Goal: Task Accomplishment & Management: Use online tool/utility

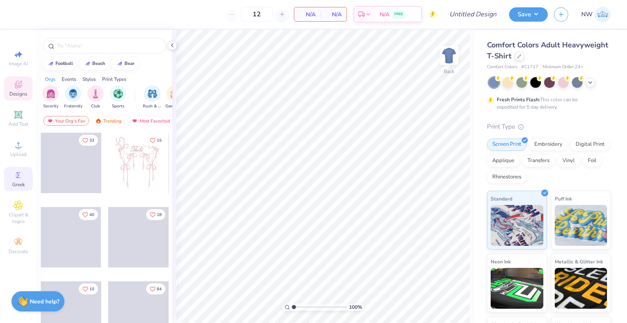
click at [17, 178] on icon at bounding box center [18, 175] width 10 height 10
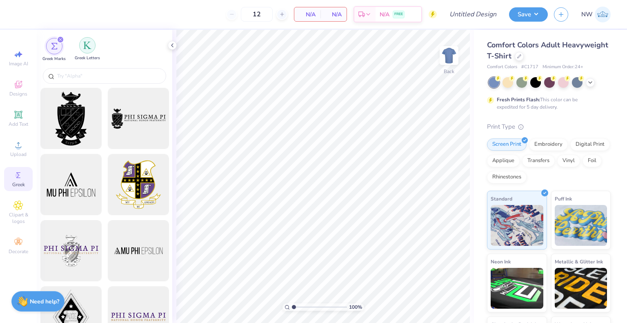
click at [87, 42] on img "filter for Greek Letters" at bounding box center [87, 45] width 8 height 8
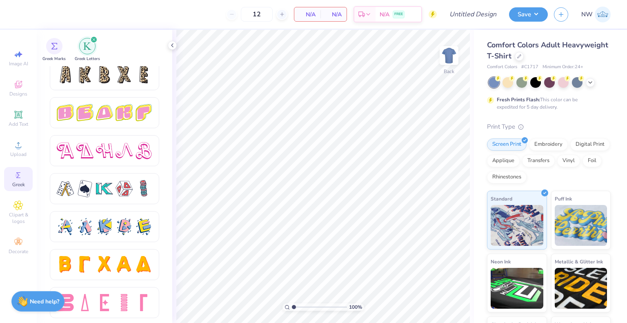
scroll to position [1374, 0]
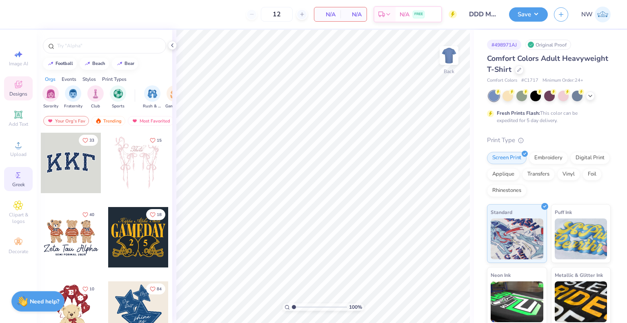
click at [18, 177] on circle at bounding box center [17, 175] width 4 height 4
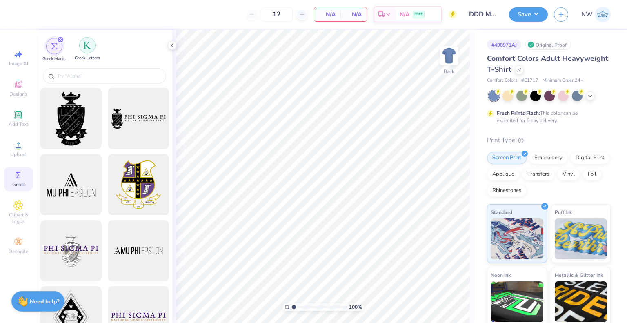
click at [83, 43] on img "filter for Greek Letters" at bounding box center [87, 45] width 8 height 8
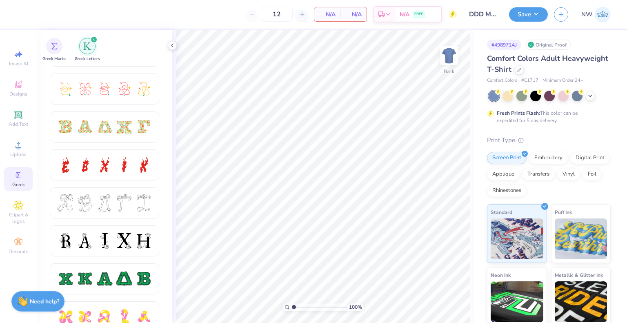
scroll to position [221, 0]
click at [95, 123] on div at bounding box center [105, 126] width 96 height 17
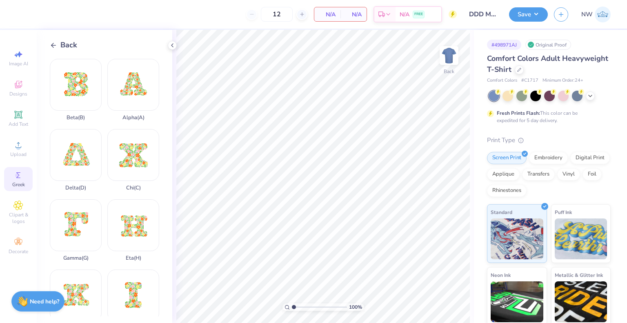
click at [56, 47] on icon at bounding box center [53, 45] width 7 height 7
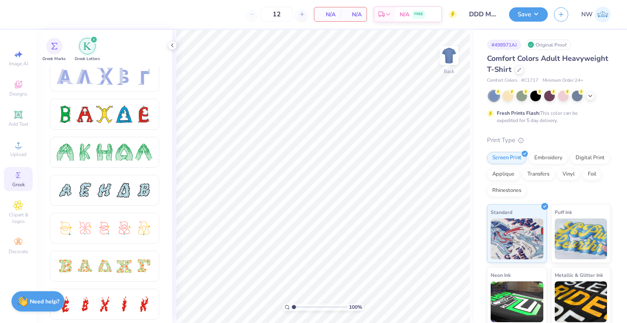
scroll to position [88, 0]
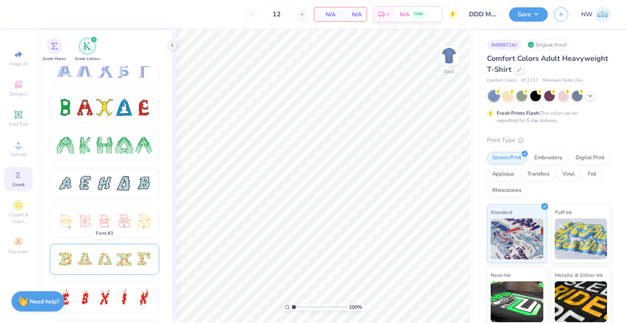
click at [85, 257] on div at bounding box center [84, 259] width 17 height 17
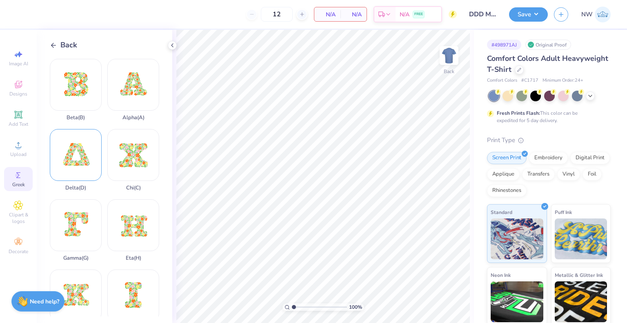
click at [74, 159] on div "Delta ( D )" at bounding box center [76, 160] width 52 height 62
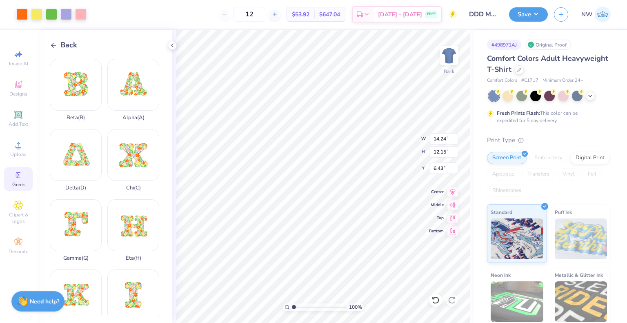
type input "4.45"
type input "3.79"
type input "4.06"
click at [588, 92] on icon at bounding box center [590, 95] width 7 height 7
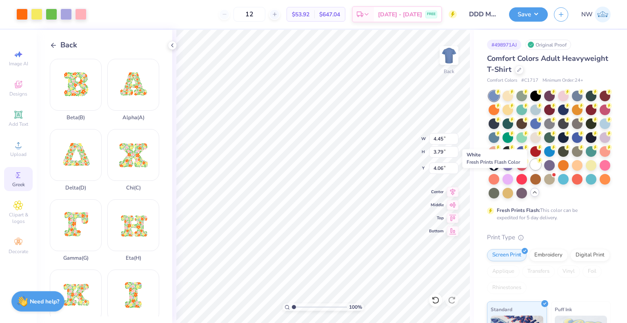
click at [531, 170] on div at bounding box center [536, 164] width 11 height 11
type input "3.15"
type input "2.69"
type input "3.00"
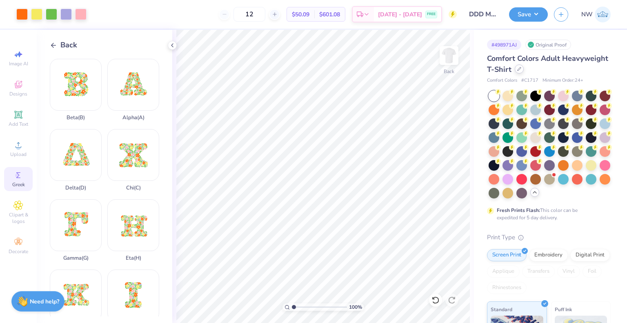
click at [522, 70] on icon at bounding box center [520, 69] width 4 height 4
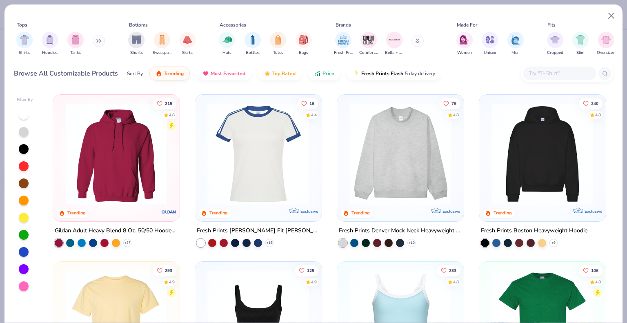
click at [537, 74] on input "text" at bounding box center [559, 73] width 63 height 9
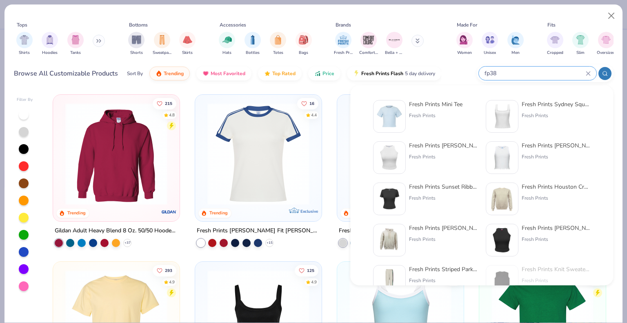
type input "fp38"
click at [420, 106] on div "Fresh Prints Mini Tee" at bounding box center [436, 104] width 54 height 9
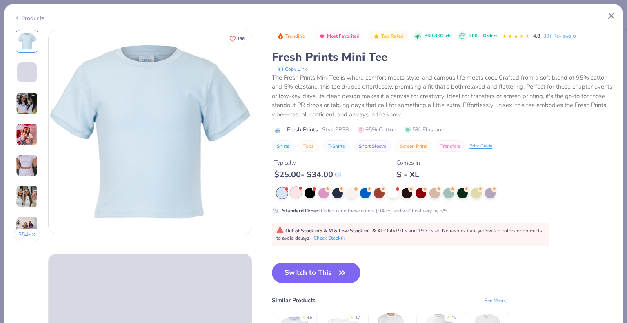
click at [297, 196] on div at bounding box center [296, 192] width 11 height 11
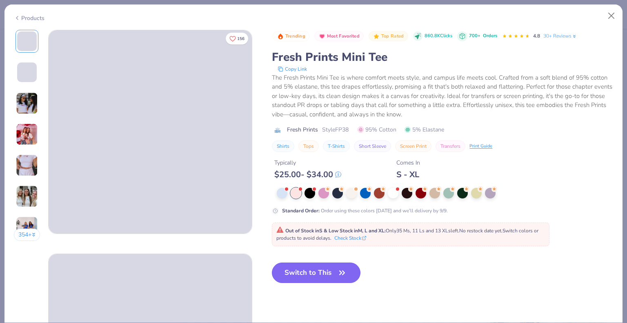
click at [318, 265] on button "Switch to This" at bounding box center [316, 273] width 89 height 20
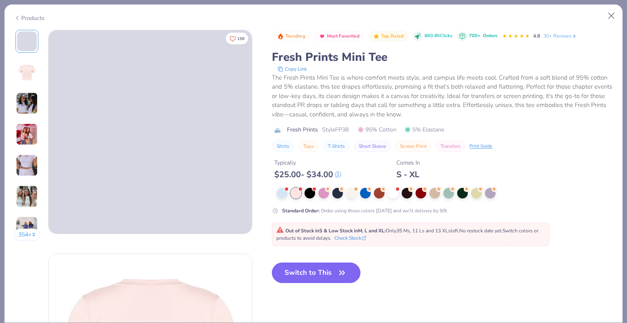
type input "50"
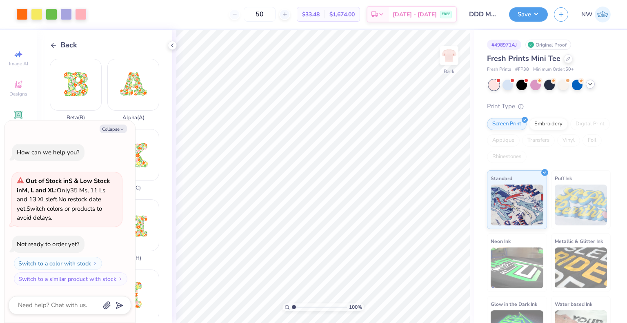
type textarea "x"
click at [434, 174] on input "0.50" at bounding box center [443, 174] width 29 height 11
type input "1.50"
type textarea "x"
click at [436, 137] on input "7.36" at bounding box center [443, 138] width 29 height 11
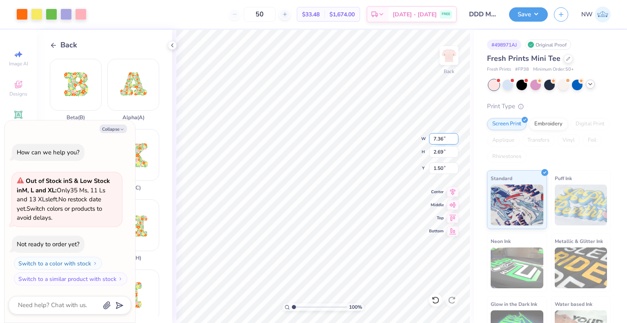
click at [436, 137] on input "7.36" at bounding box center [443, 138] width 29 height 11
type input "5"
type textarea "x"
type input "5.00"
type input "1.83"
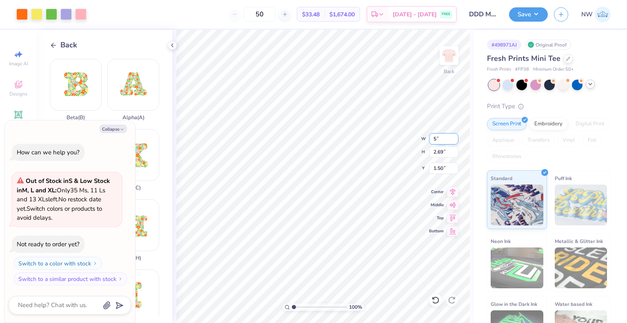
type input "1.93"
click at [436, 137] on input "5.00" at bounding box center [443, 138] width 29 height 11
type input "6"
type textarea "x"
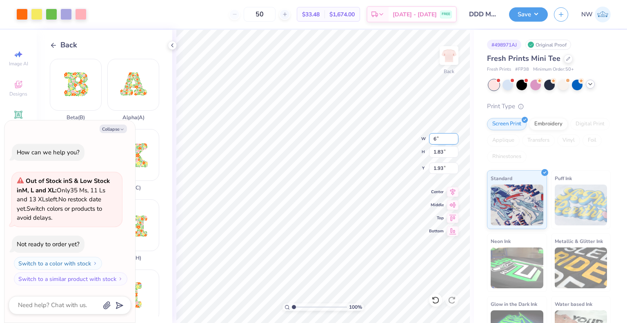
type input "6.00"
type input "2.19"
click at [441, 167] on input "1.75" at bounding box center [443, 168] width 29 height 11
type input "1.5"
type textarea "x"
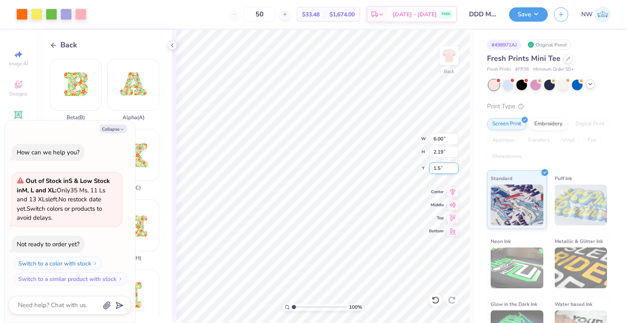
type input "1.50"
click at [526, 14] on button "Save" at bounding box center [528, 13] width 39 height 14
type textarea "x"
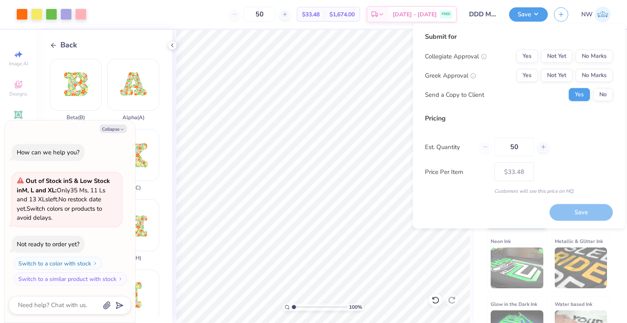
click at [589, 49] on div "Submit for Collegiate Approval Yes Not Yet No Marks Greek Approval Yes Not Yet …" at bounding box center [519, 70] width 188 height 76
click at [596, 55] on button "No Marks" at bounding box center [594, 56] width 37 height 13
click at [598, 75] on button "No Marks" at bounding box center [594, 75] width 37 height 13
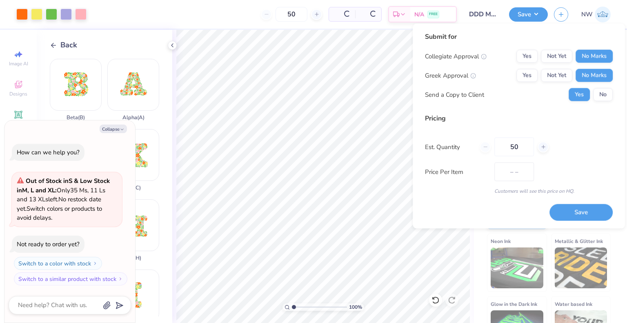
type input "$28.23"
click at [606, 96] on button "No" at bounding box center [604, 94] width 20 height 13
type textarea "x"
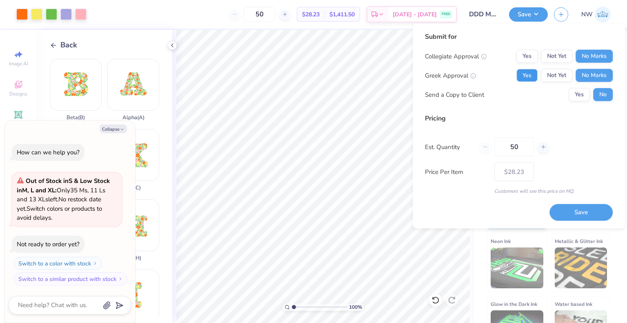
click at [526, 76] on button "Yes" at bounding box center [527, 75] width 21 height 13
type input "$33.48"
drag, startPoint x: 517, startPoint y: 145, endPoint x: 491, endPoint y: 142, distance: 26.0
click at [491, 142] on div "50" at bounding box center [514, 147] width 69 height 19
type input "36"
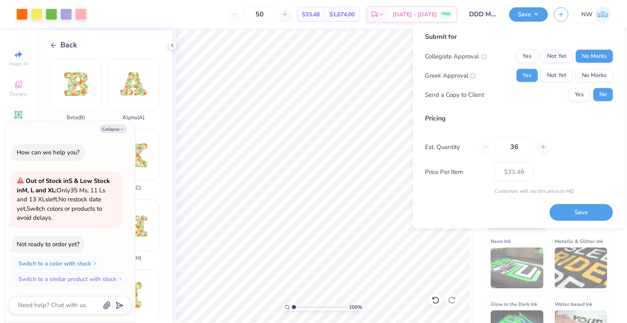
type input "36"
type input "50"
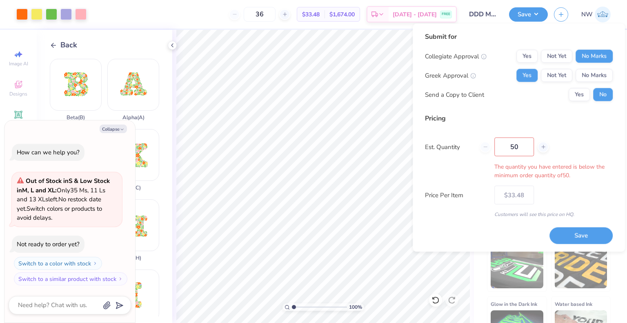
click at [451, 211] on div "Submit for Collegiate Approval Yes Not Yet No Marks Greek Approval Yes Not Yet …" at bounding box center [519, 138] width 188 height 212
type input "50"
type input "$33.48"
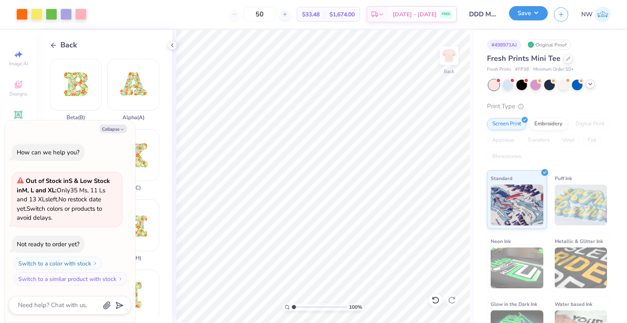
click at [528, 13] on button "Save" at bounding box center [528, 13] width 39 height 14
type textarea "x"
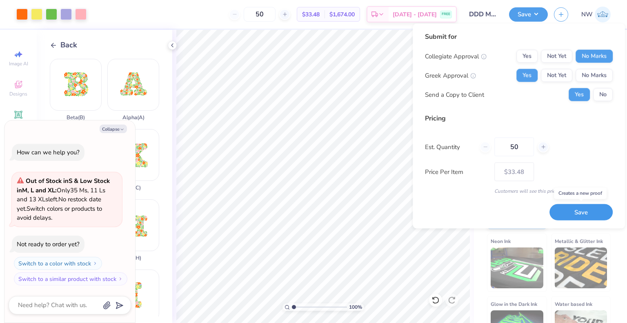
click at [567, 208] on button "Save" at bounding box center [581, 212] width 63 height 16
type input "$33.48"
type textarea "x"
type input "– –"
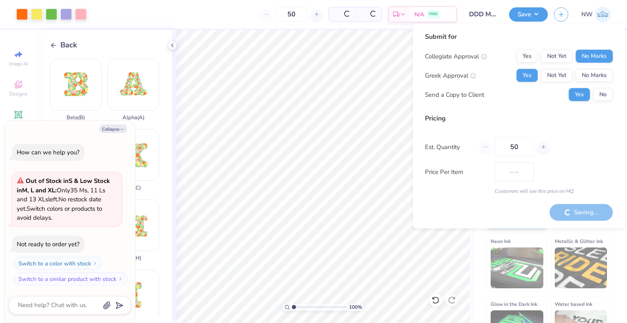
type textarea "x"
type input "$33.48"
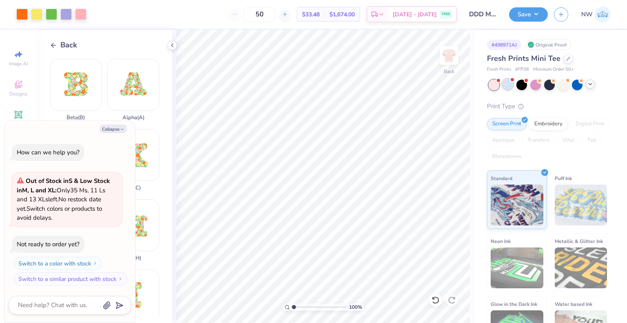
click at [504, 85] on div at bounding box center [508, 84] width 11 height 11
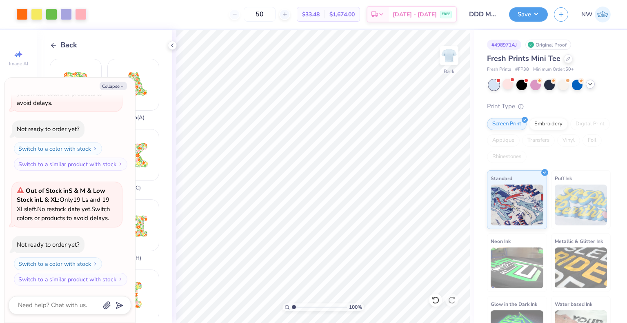
type textarea "x"
click at [435, 142] on input "6.00" at bounding box center [443, 138] width 29 height 11
type input "4.00"
type textarea "x"
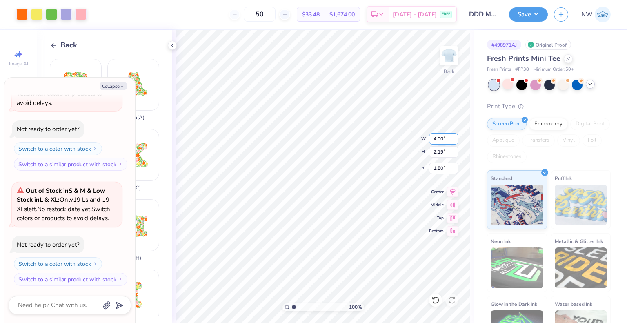
type input "1.46"
click at [438, 167] on input "1.87" at bounding box center [443, 168] width 29 height 11
type input "1.5"
type textarea "x"
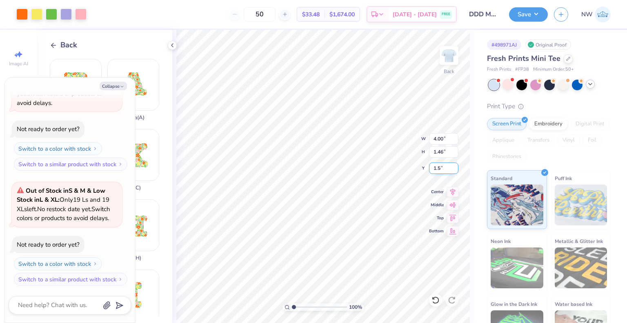
type input "1.50"
type textarea "x"
click at [443, 168] on input "1.50" at bounding box center [443, 168] width 29 height 11
type input "1.75"
type textarea "x"
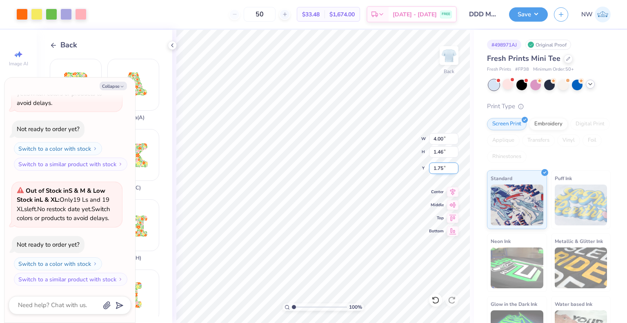
click at [442, 170] on input "1.75" at bounding box center [443, 168] width 29 height 11
type input "1.5"
type textarea "x"
type input "1.50"
click at [534, 84] on div at bounding box center [536, 84] width 11 height 11
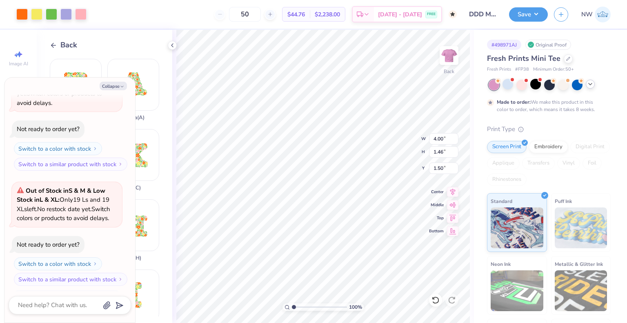
scroll to position [149, 0]
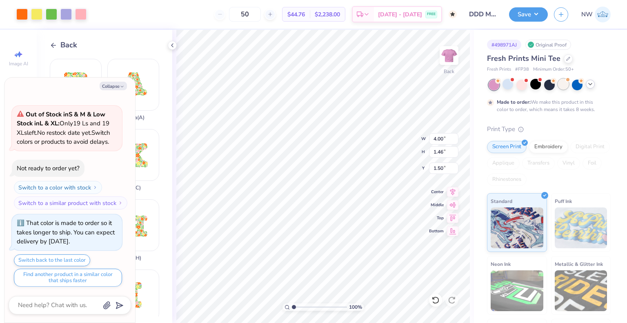
click at [565, 85] on div at bounding box center [563, 84] width 11 height 11
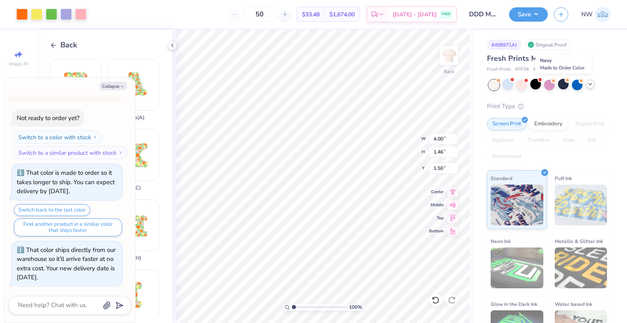
scroll to position [324, 0]
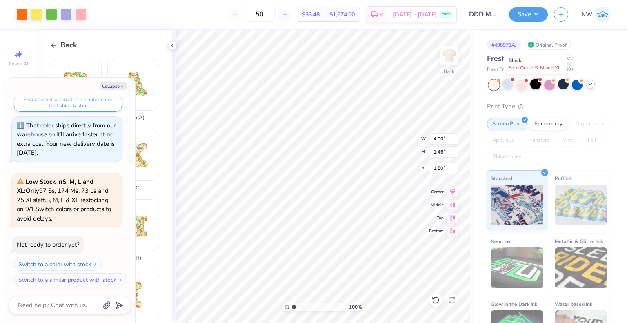
click at [537, 86] on div at bounding box center [536, 84] width 11 height 11
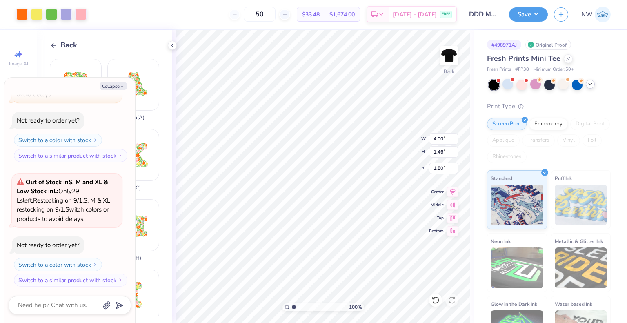
click at [590, 86] on icon at bounding box center [590, 84] width 7 height 7
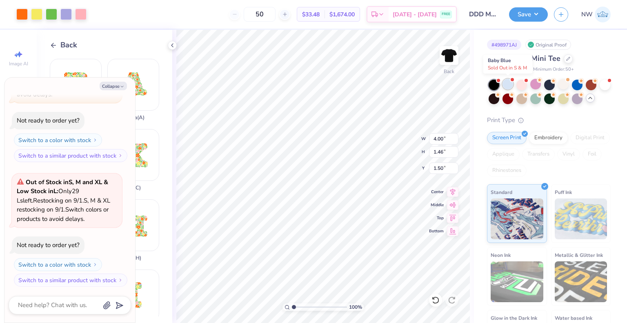
click at [505, 87] on div at bounding box center [508, 84] width 11 height 11
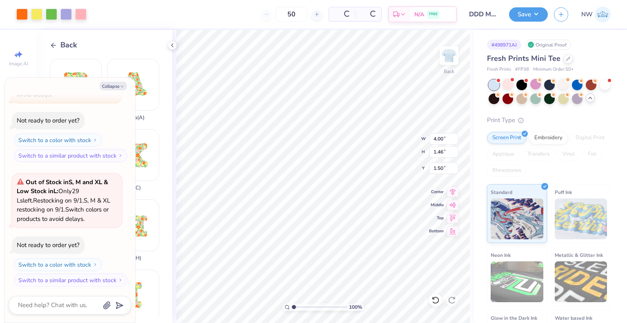
scroll to position [563, 0]
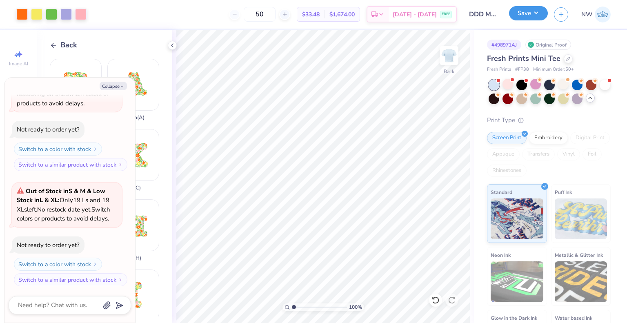
click at [533, 14] on button "Save" at bounding box center [528, 13] width 39 height 14
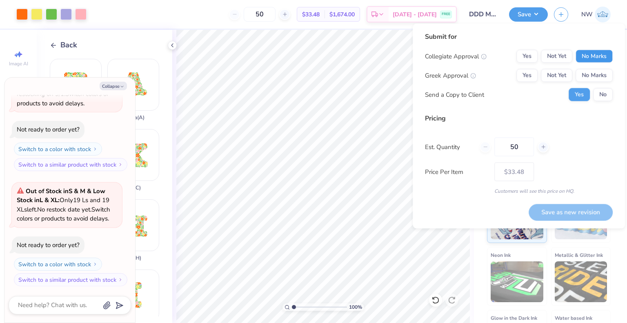
click at [592, 58] on button "No Marks" at bounding box center [594, 56] width 37 height 13
click at [533, 78] on button "Yes" at bounding box center [527, 75] width 21 height 13
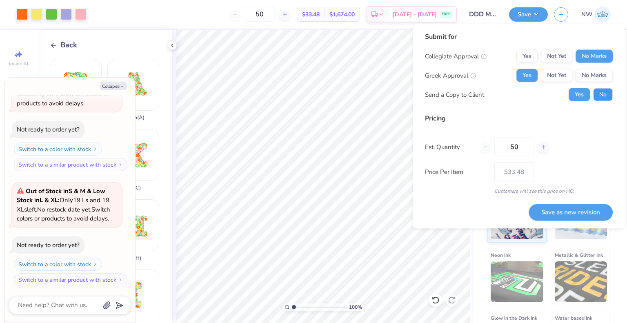
click at [603, 92] on button "No" at bounding box center [604, 94] width 20 height 13
type textarea "x"
click at [570, 212] on button "Save as new revision" at bounding box center [571, 212] width 84 height 16
type input "$33.48"
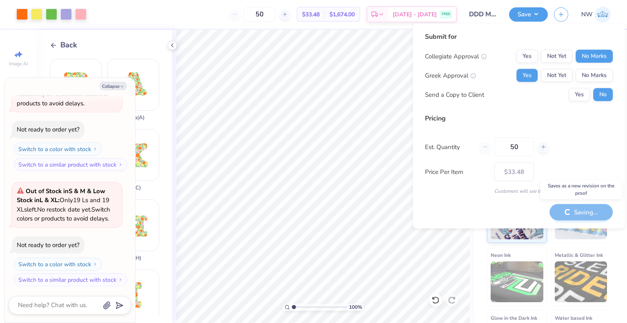
type textarea "x"
